Goal: Transaction & Acquisition: Obtain resource

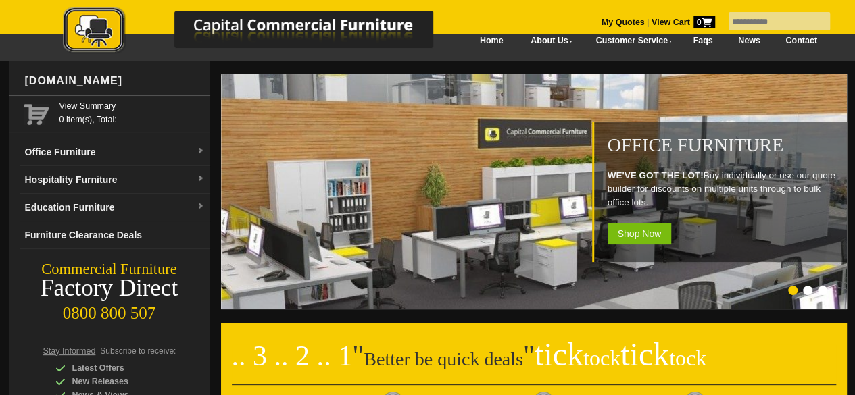
scroll to position [18, 0]
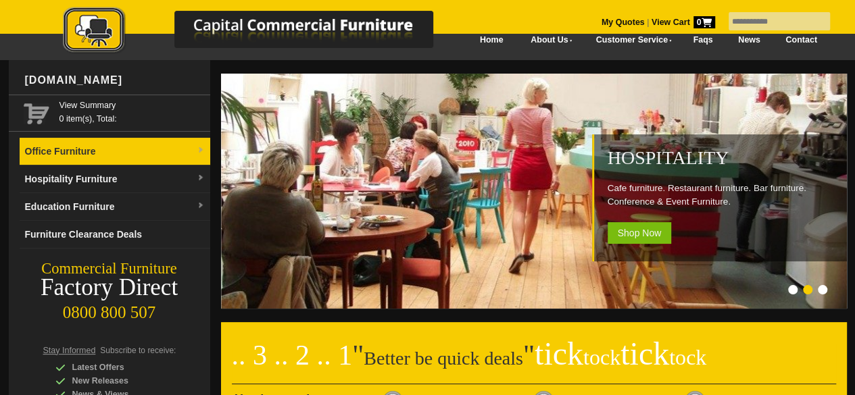
click at [192, 147] on link "Office Furniture" at bounding box center [115, 152] width 191 height 28
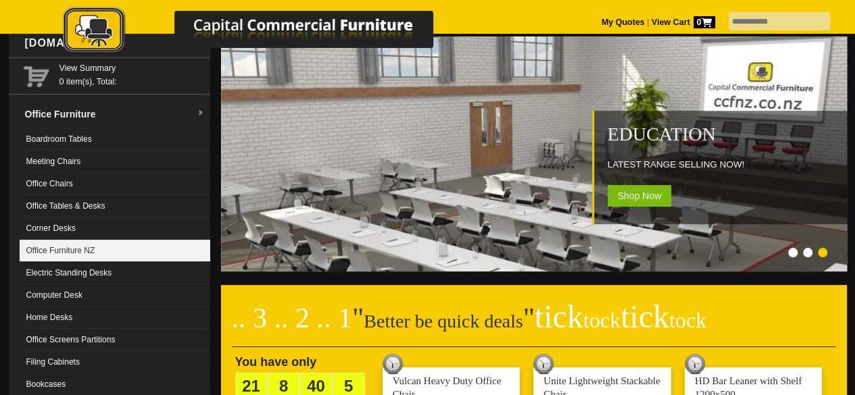
scroll to position [55, 0]
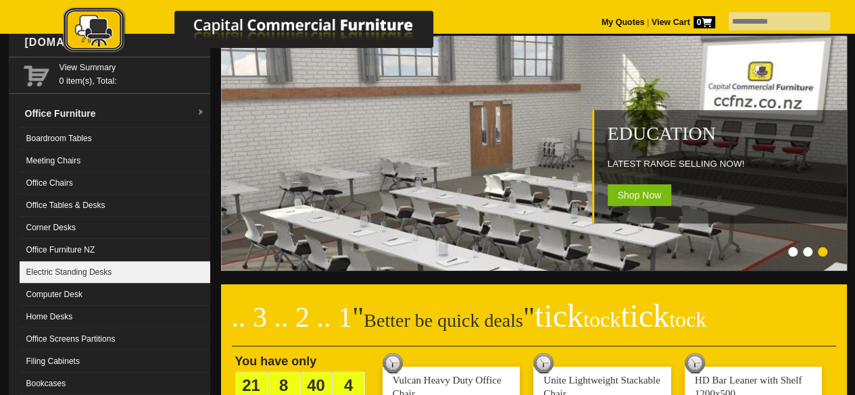
click at [75, 271] on link "Electric Standing Desks" at bounding box center [115, 273] width 191 height 22
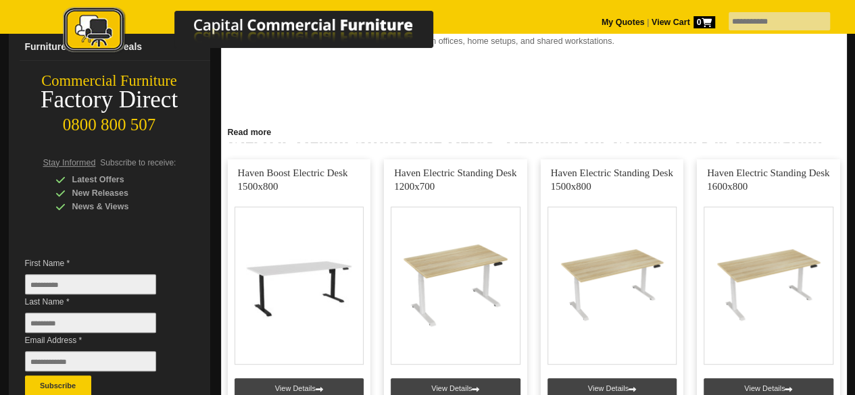
scroll to position [205, 0]
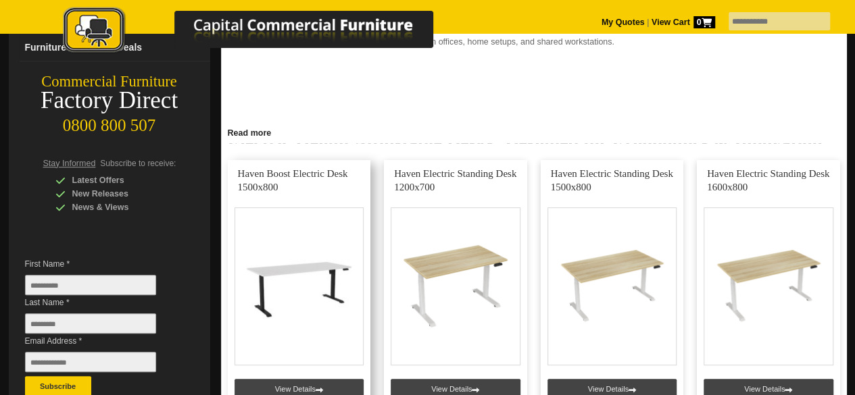
click at [296, 284] on link at bounding box center [299, 290] width 143 height 260
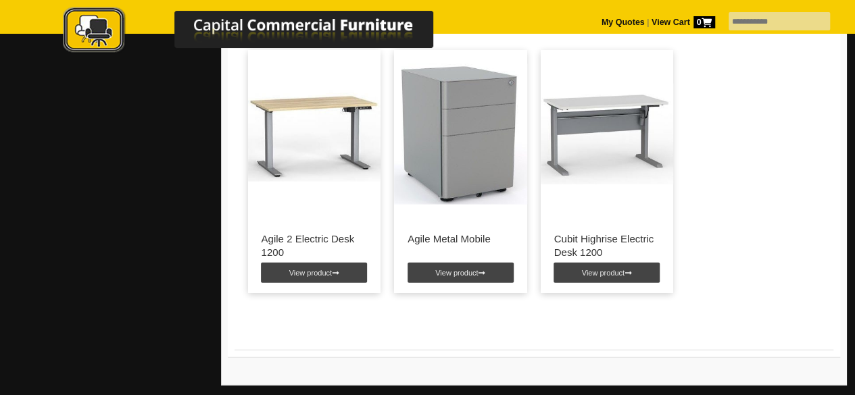
scroll to position [1444, 0]
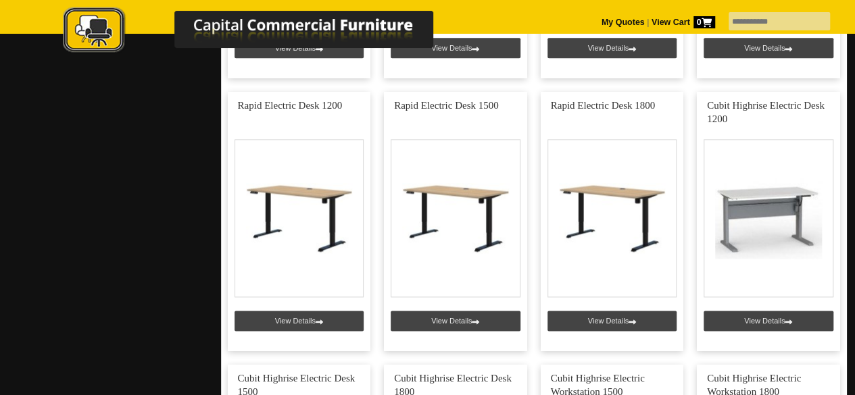
scroll to position [820, 0]
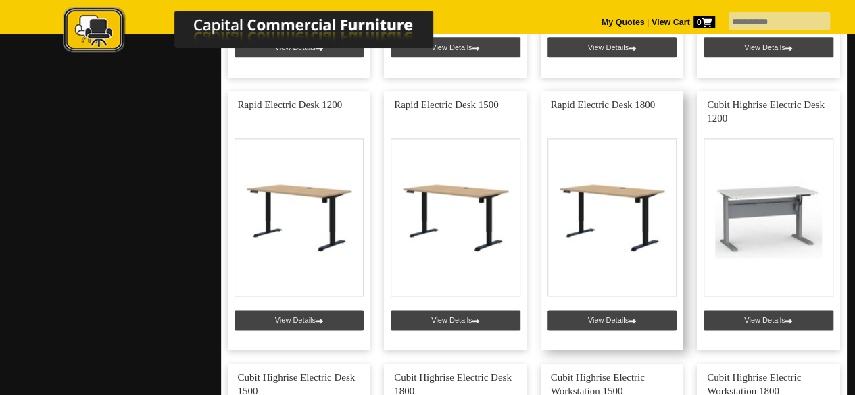
click at [620, 320] on link at bounding box center [612, 221] width 143 height 260
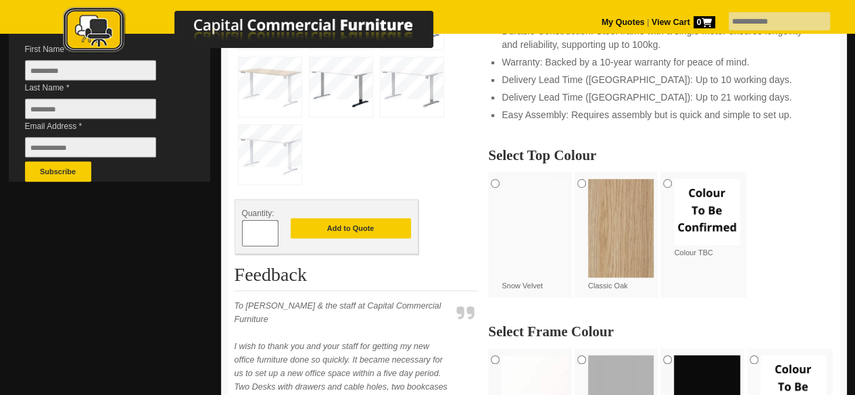
scroll to position [420, 0]
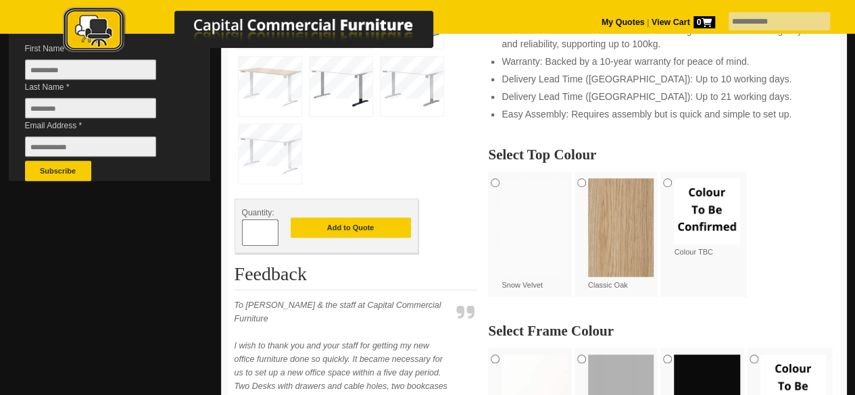
click at [501, 186] on div "Snow Velvet" at bounding box center [531, 235] width 87 height 126
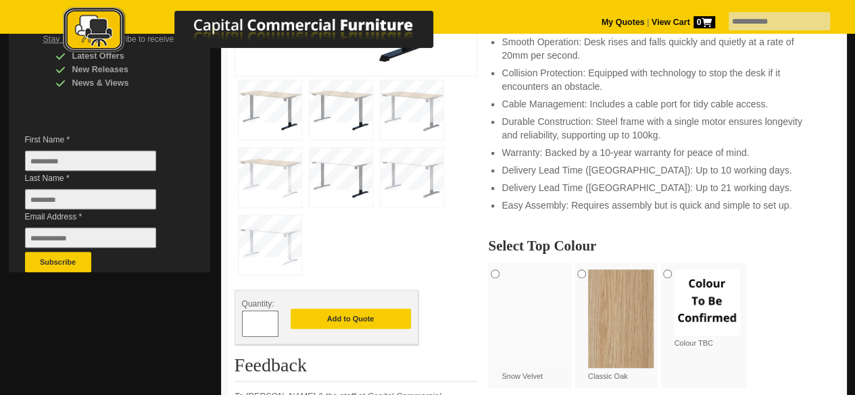
scroll to position [331, 0]
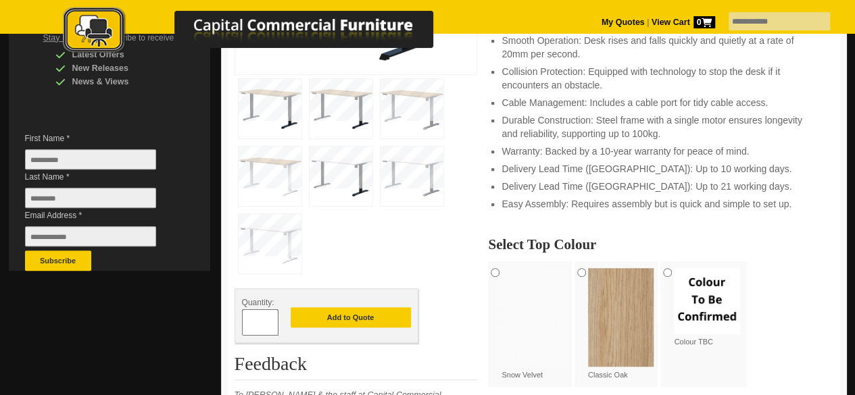
click at [345, 330] on div "Quantity: * Add to Quote" at bounding box center [327, 316] width 184 height 55
click at [350, 309] on button "Add to Quote" at bounding box center [351, 318] width 120 height 20
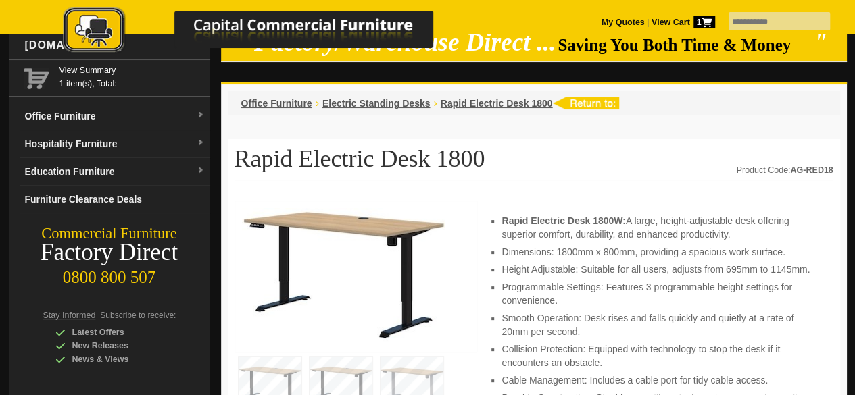
scroll to position [51, 0]
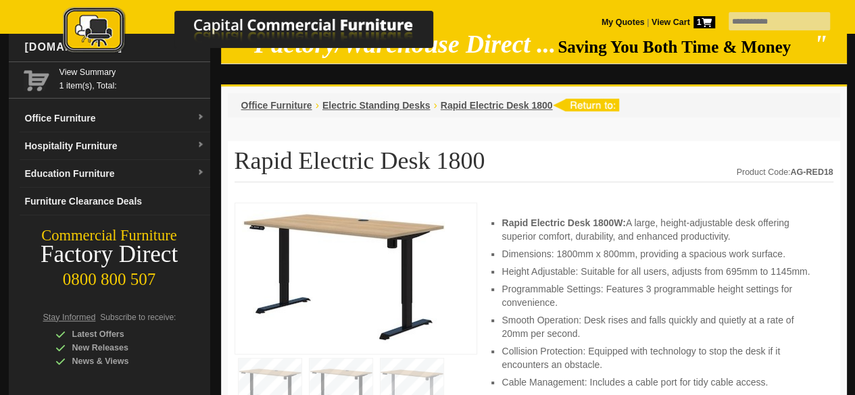
click at [601, 102] on img at bounding box center [585, 105] width 67 height 13
click at [393, 110] on span "Electric Standing Desks" at bounding box center [376, 105] width 108 height 11
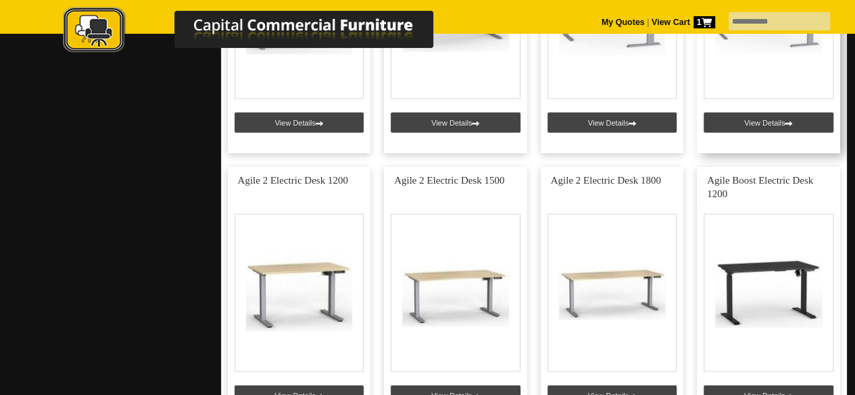
scroll to position [1290, 0]
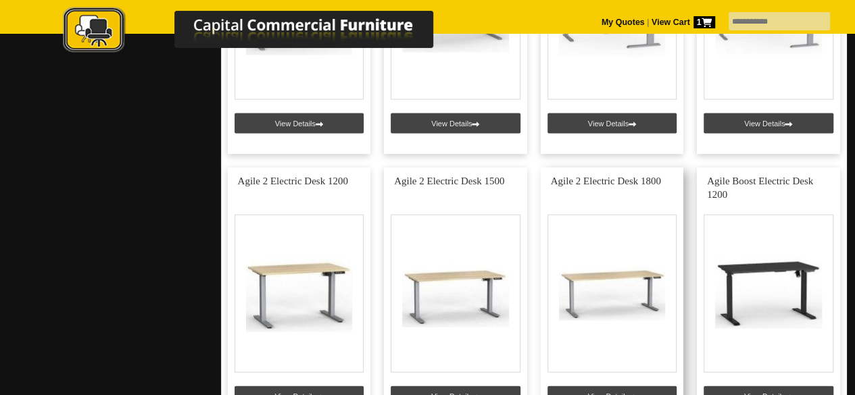
click at [595, 288] on link at bounding box center [612, 298] width 143 height 260
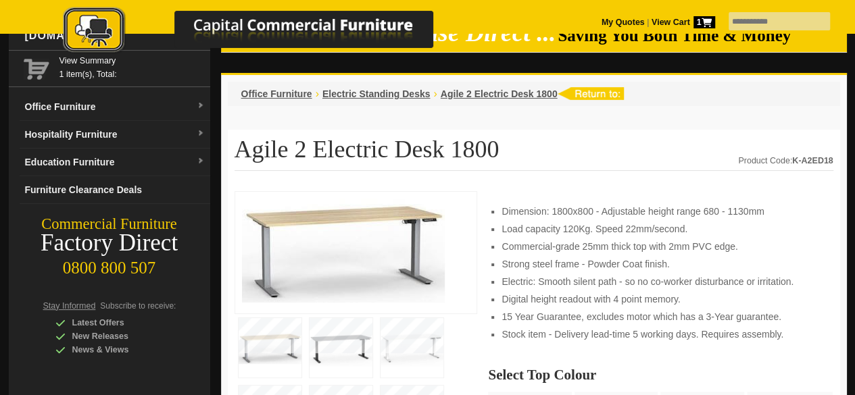
scroll to position [96, 0]
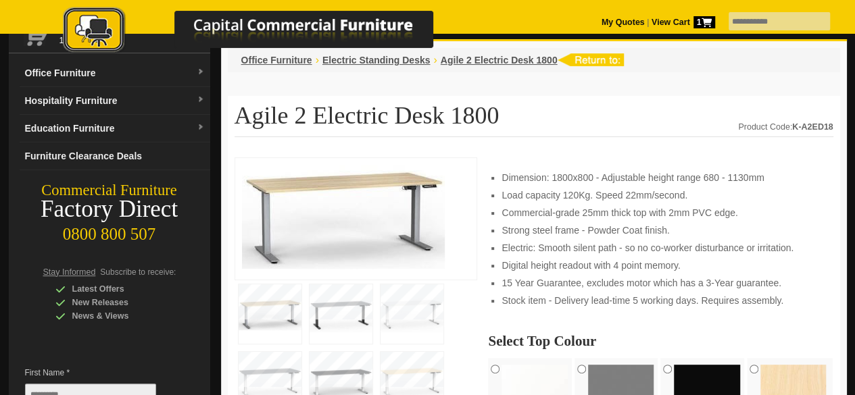
click at [337, 373] on img at bounding box center [341, 381] width 63 height 59
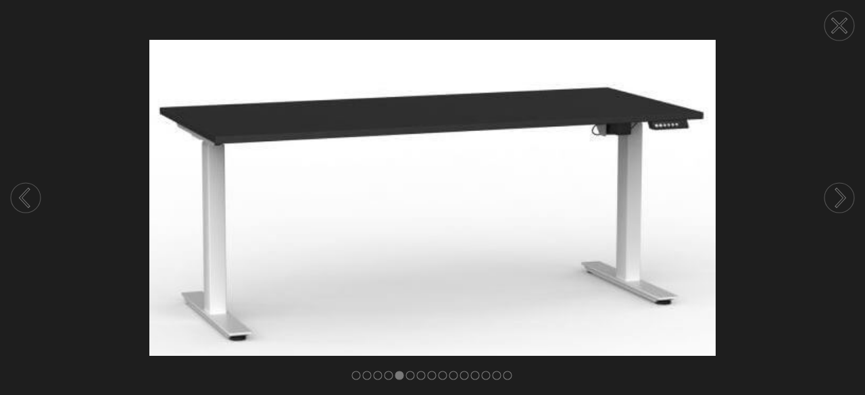
click at [842, 197] on icon at bounding box center [841, 197] width 8 height 17
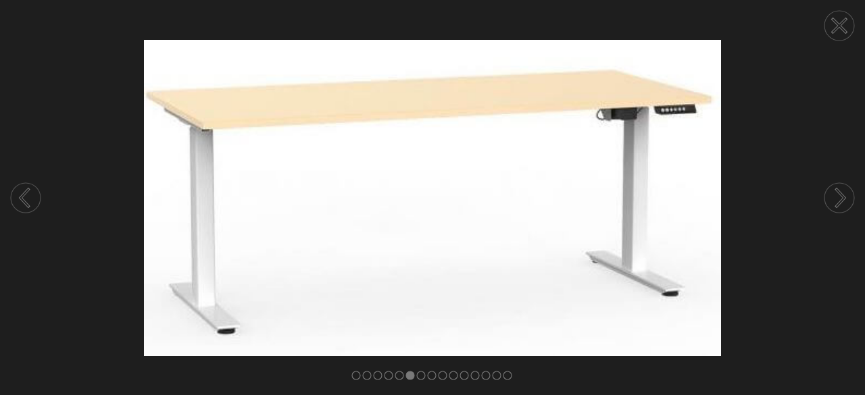
click at [842, 197] on icon at bounding box center [841, 197] width 8 height 17
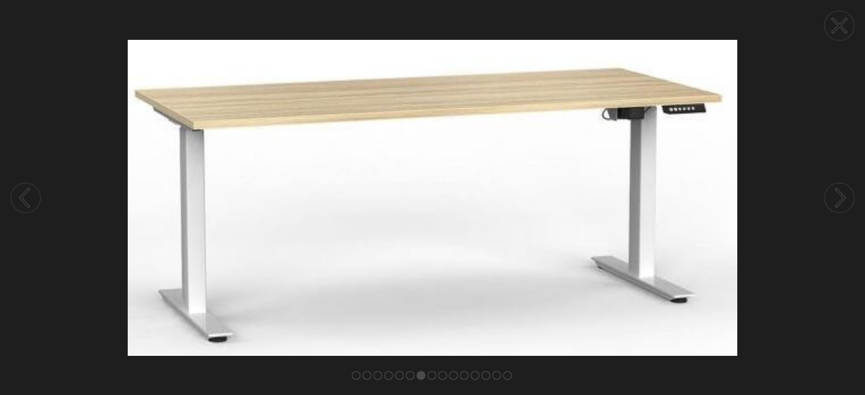
click at [842, 197] on icon at bounding box center [841, 197] width 8 height 17
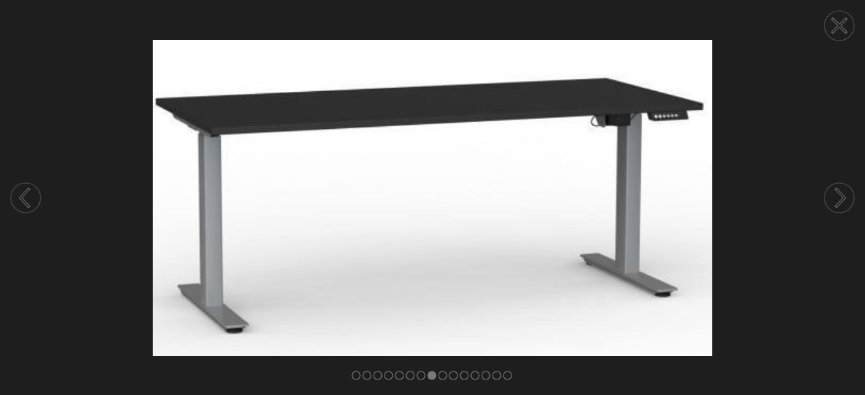
click at [842, 197] on icon at bounding box center [841, 197] width 8 height 17
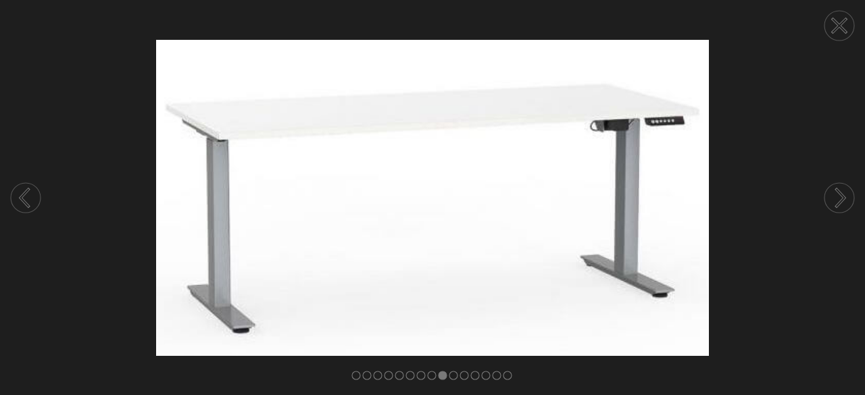
click at [843, 36] on circle at bounding box center [840, 26] width 30 height 30
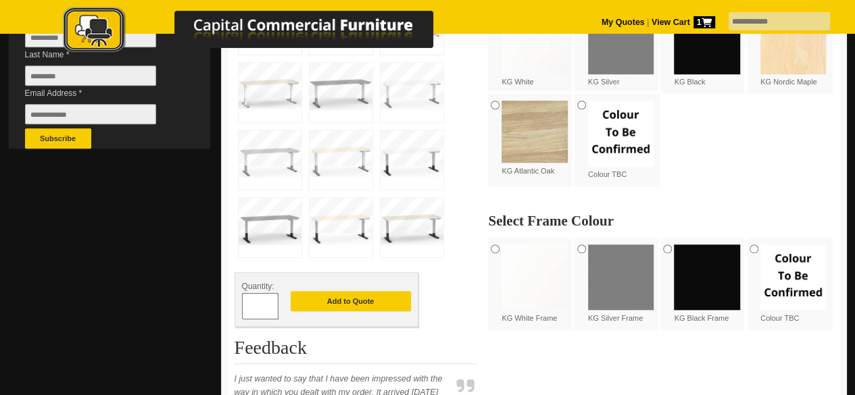
scroll to position [454, 0]
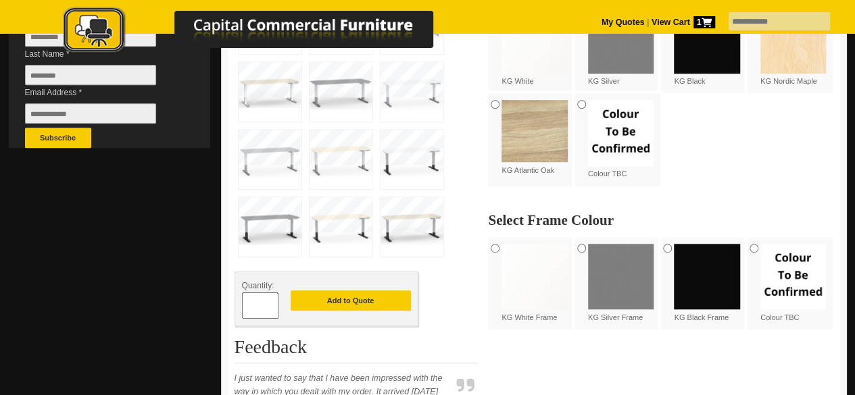
click at [697, 284] on img at bounding box center [707, 277] width 66 height 66
click at [416, 144] on img at bounding box center [412, 159] width 63 height 59
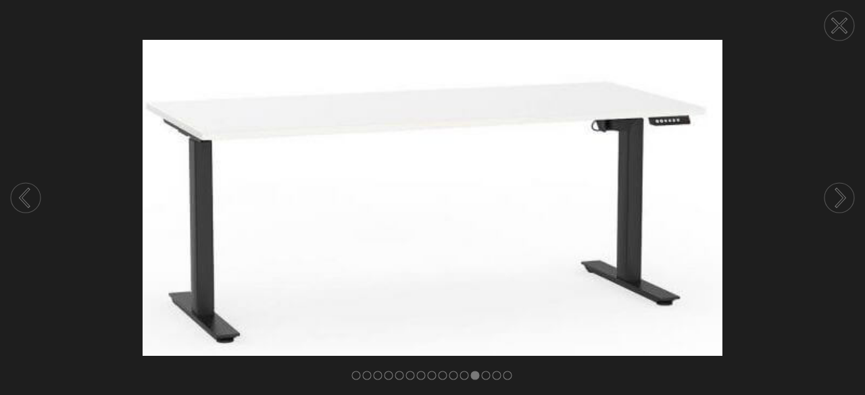
click at [838, 26] on icon at bounding box center [839, 26] width 13 height 13
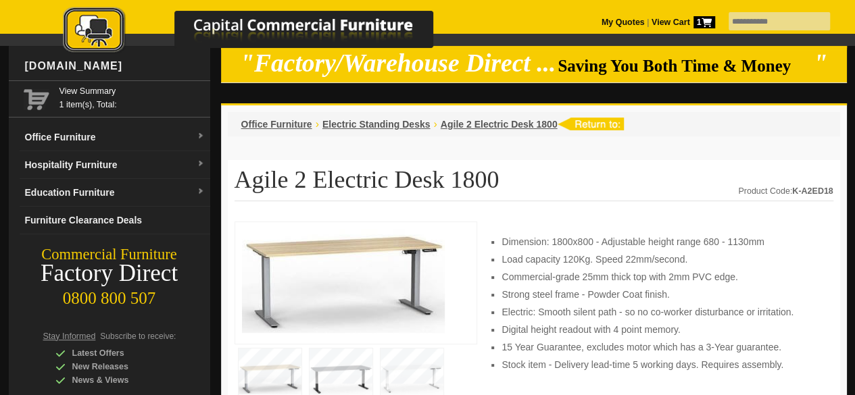
scroll to position [0, 0]
